Goal: Task Accomplishment & Management: Use online tool/utility

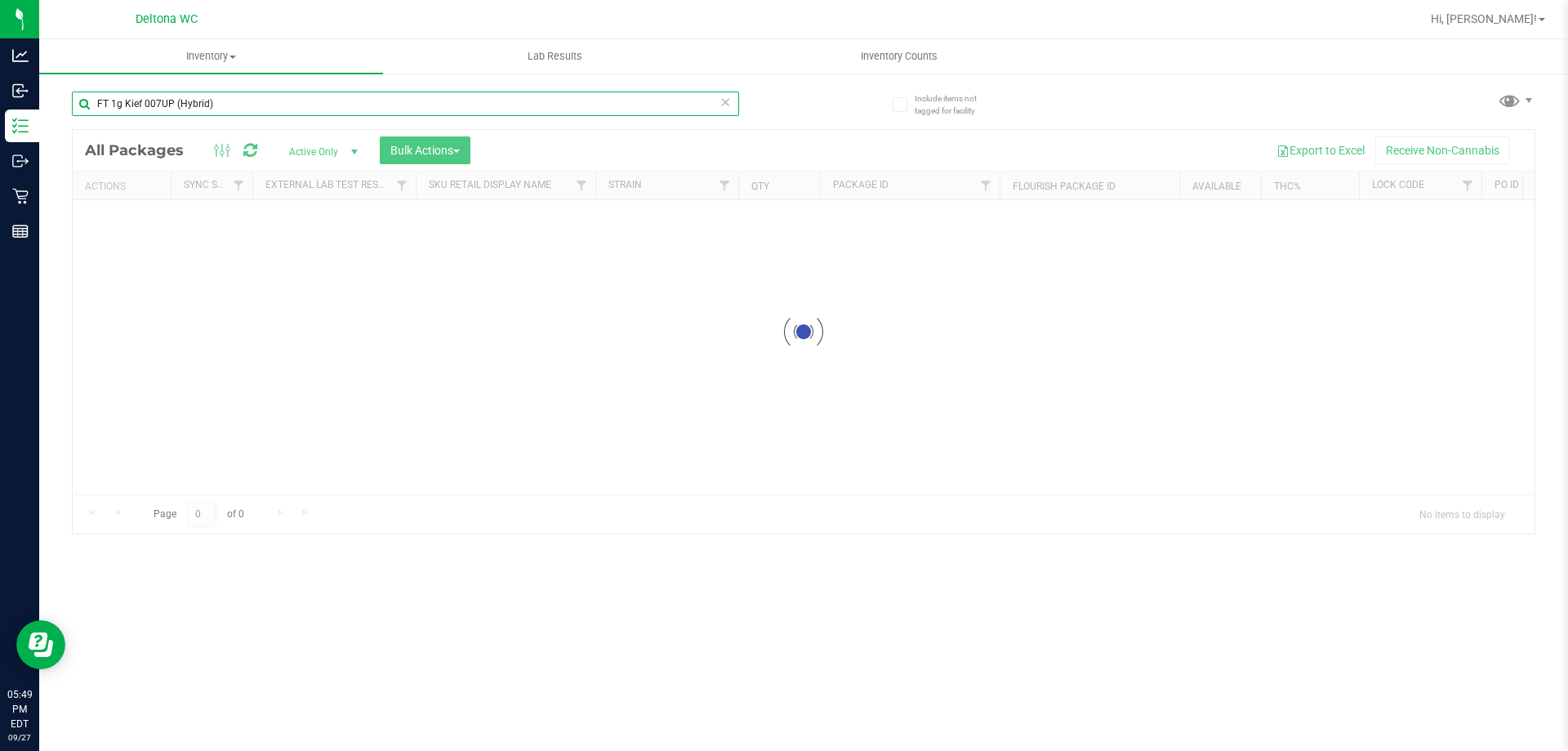
click at [305, 105] on input "FT 1g Kief 007UP (Hybrid)" at bounding box center [405, 104] width 667 height 25
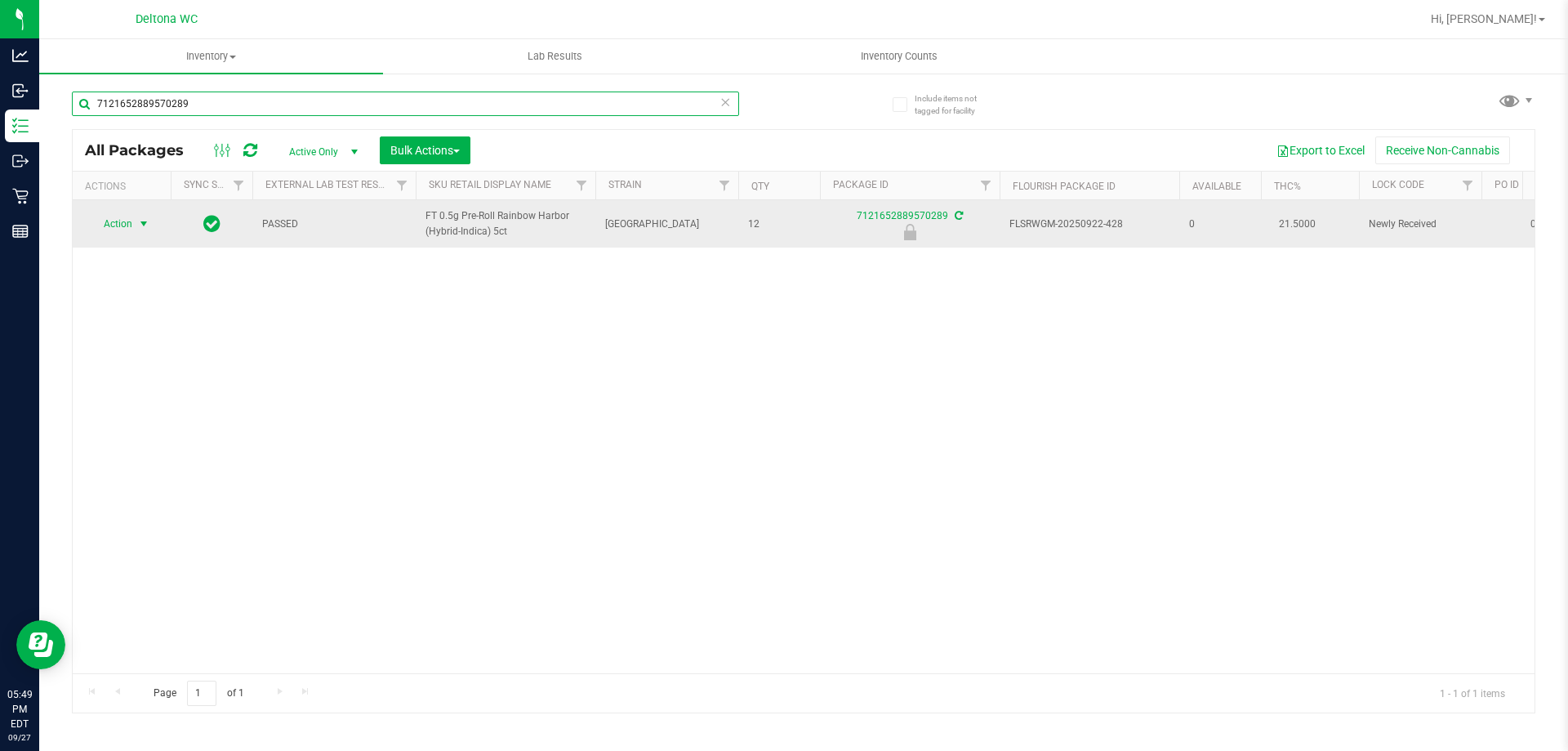
type input "7121652889570289"
click at [104, 231] on span "Action" at bounding box center [111, 224] width 45 height 23
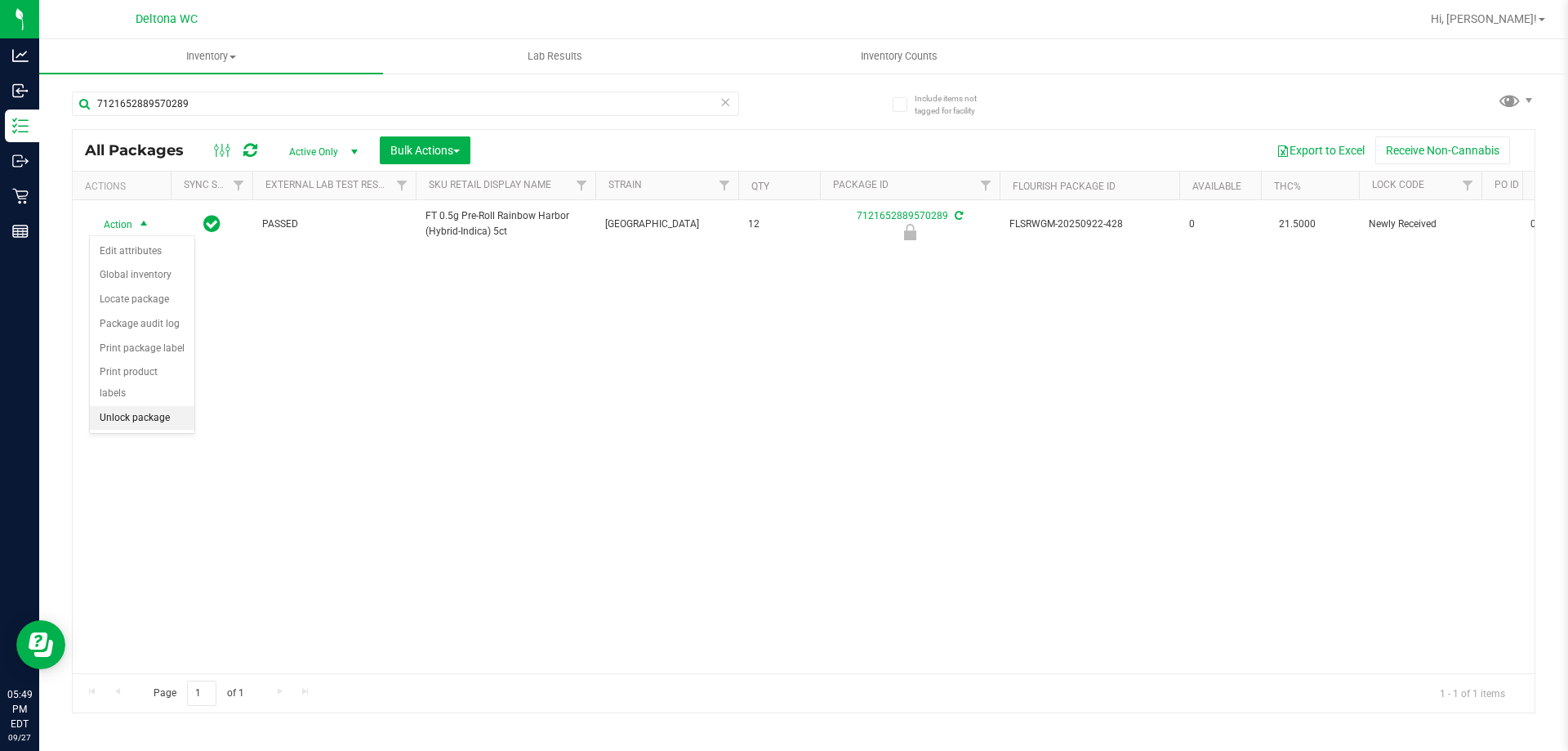
click at [158, 406] on li "Unlock package" at bounding box center [142, 419] width 104 height 25
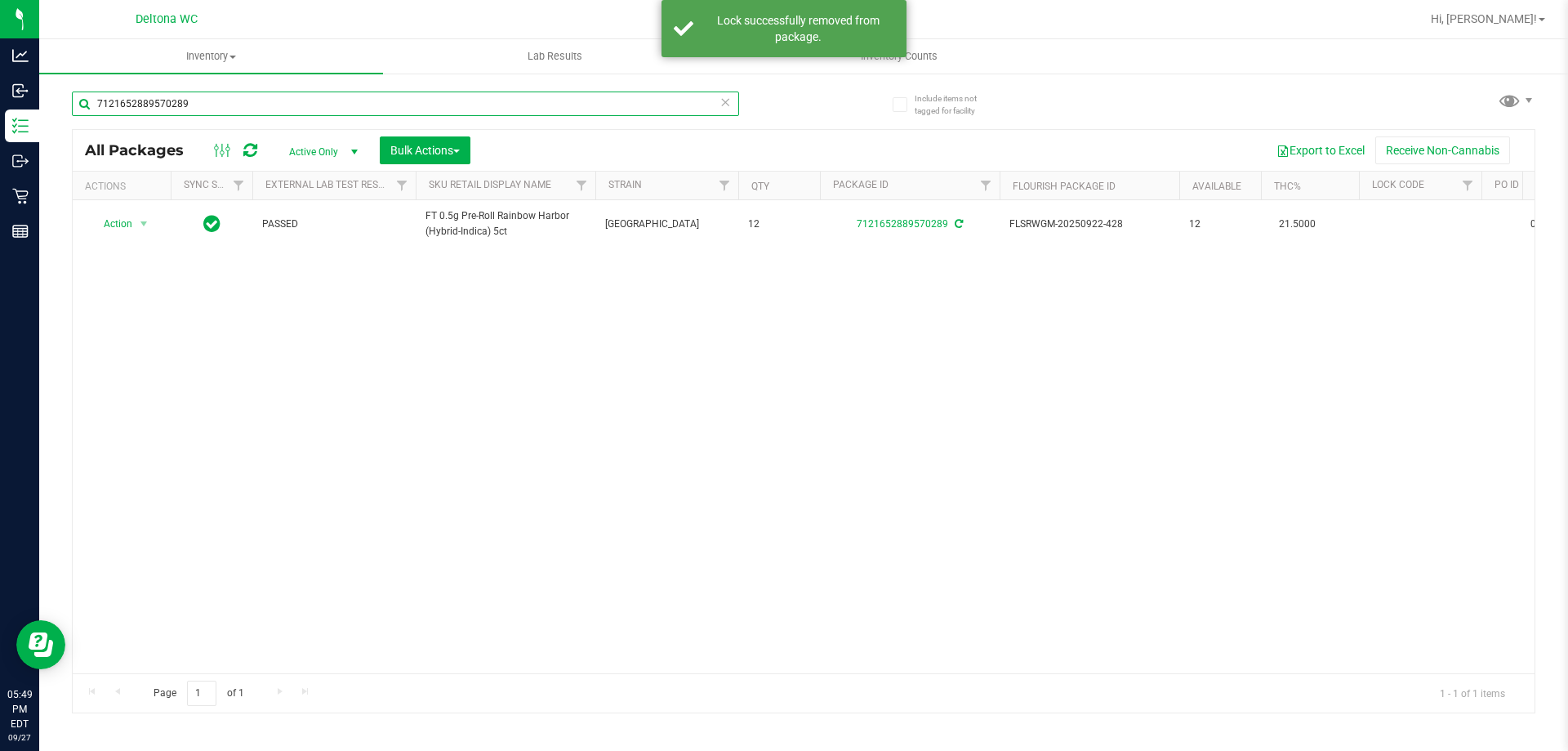
click at [538, 102] on input "7121652889570289" at bounding box center [405, 104] width 667 height 25
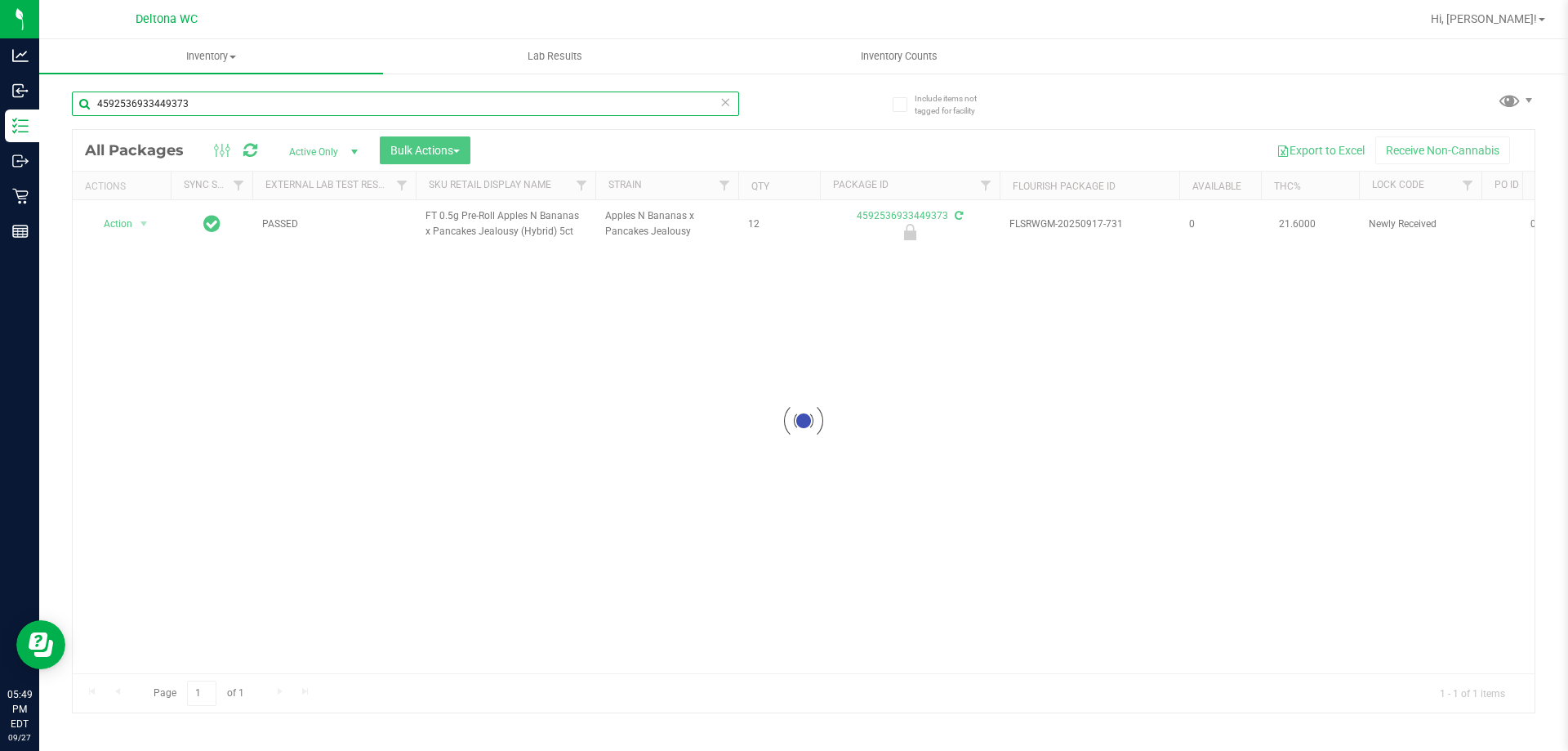
type input "4592536933449373"
click at [140, 222] on div at bounding box center [804, 421] width 1462 height 583
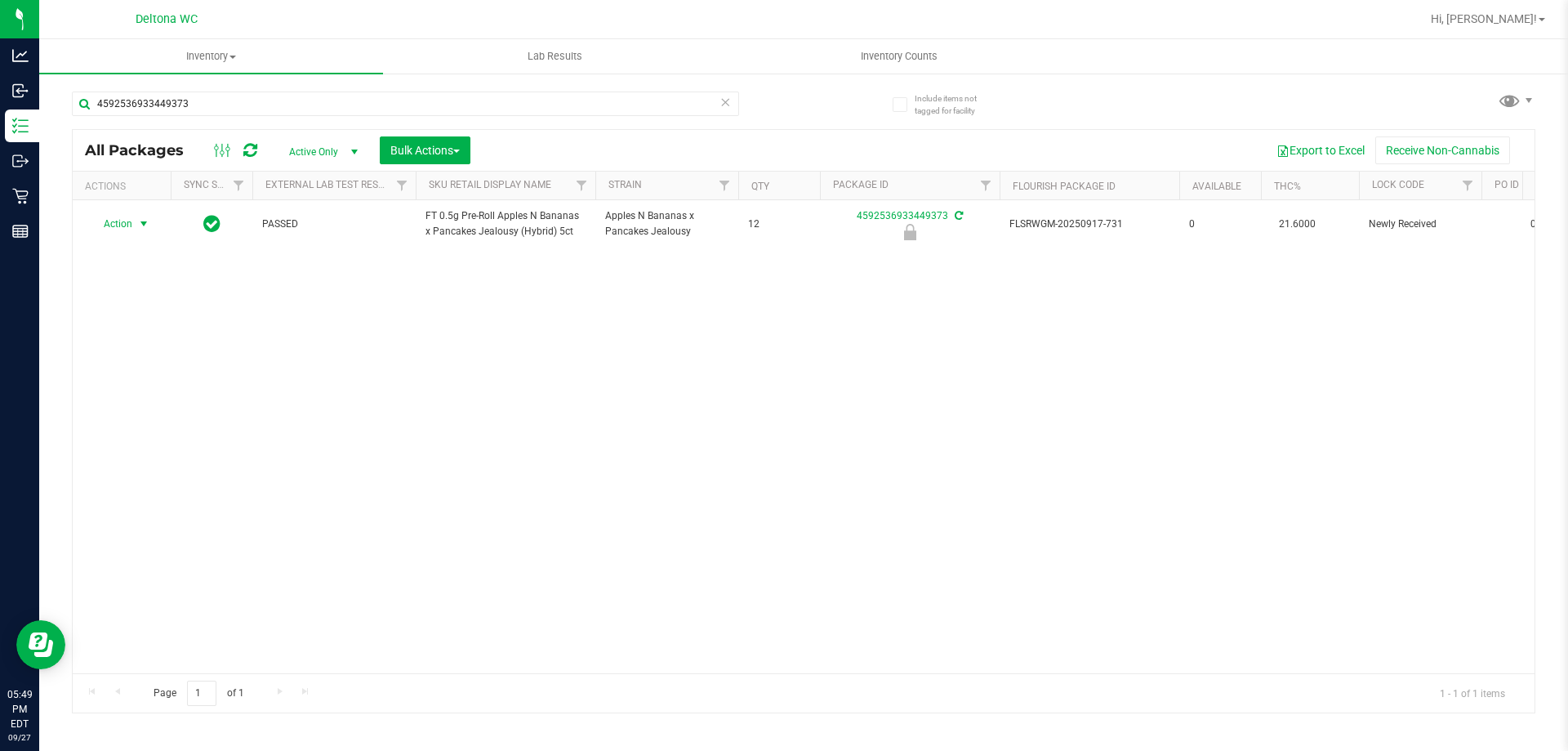
click at [140, 222] on span "select" at bounding box center [143, 224] width 13 height 13
click at [154, 406] on li "Unlock package" at bounding box center [142, 419] width 104 height 25
drag, startPoint x: 256, startPoint y: 108, endPoint x: 0, endPoint y: -34, distance: 292.7
click at [0, 0] on html "Analytics Inbound Inventory Outbound Retail Reports 06:07 PM EDT [DATE] 09/27 D…" at bounding box center [784, 375] width 1568 height 751
